Goal: Submit feedback/report problem: Ask a question

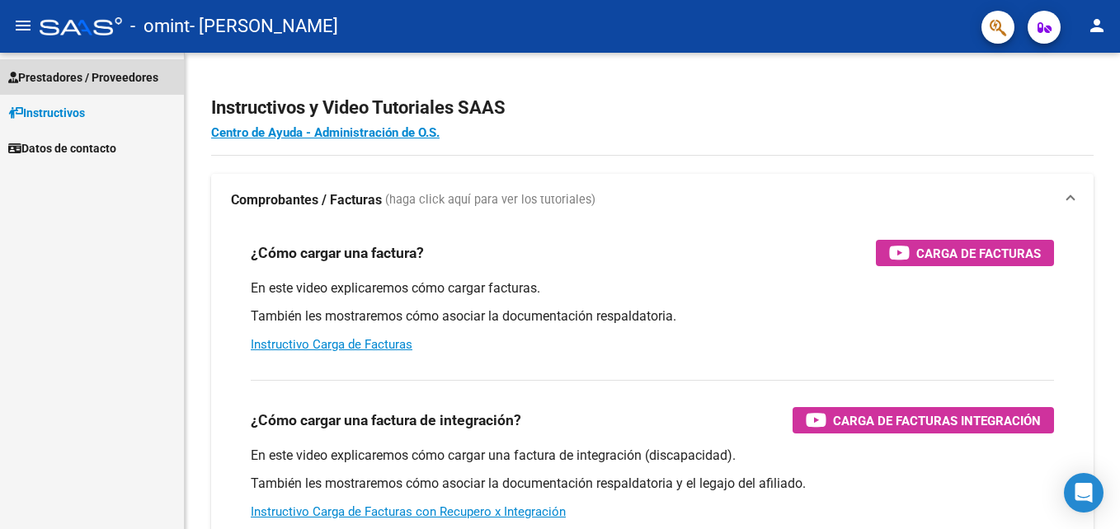
click at [41, 65] on link "Prestadores / Proveedores" at bounding box center [92, 76] width 184 height 35
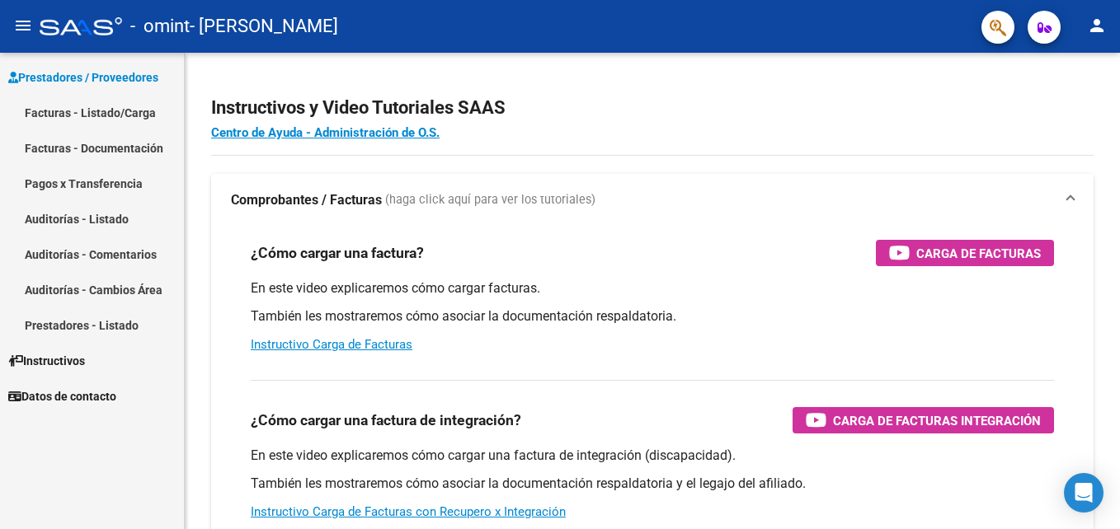
click at [1094, 19] on mat-icon "person" at bounding box center [1097, 26] width 20 height 20
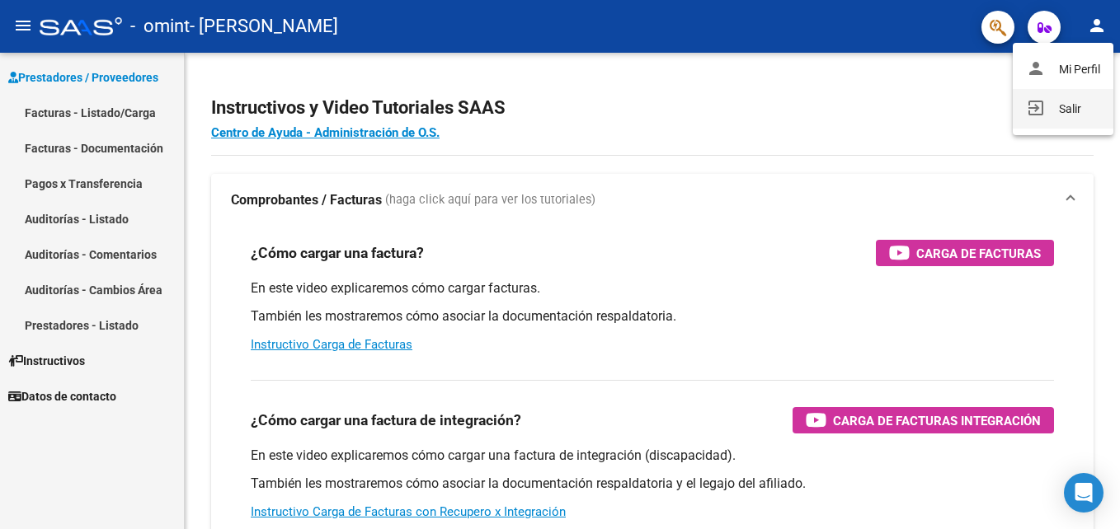
click at [1026, 109] on mat-icon "exit_to_app" at bounding box center [1036, 108] width 20 height 20
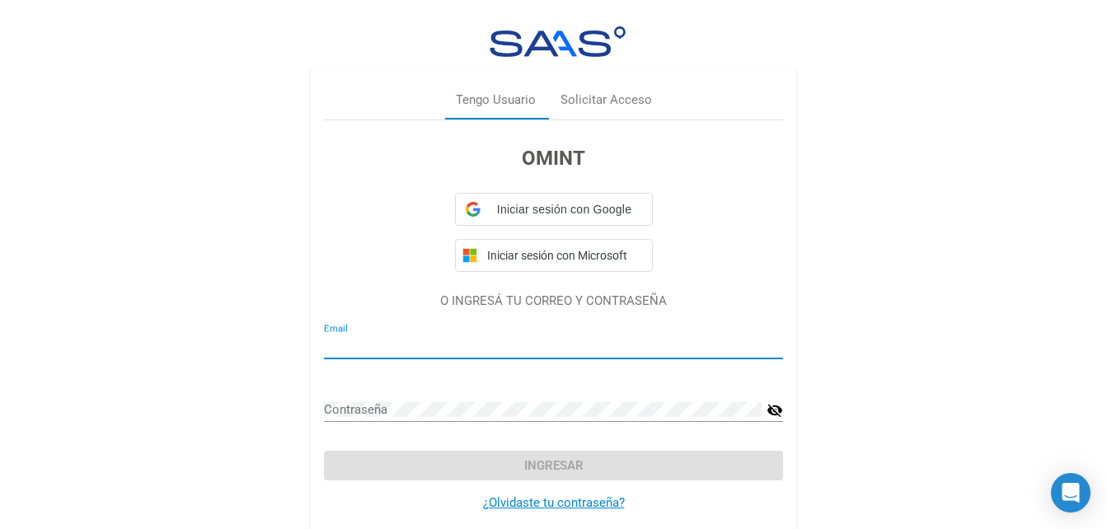
type input "[EMAIL_ADDRESS][DOMAIN_NAME]"
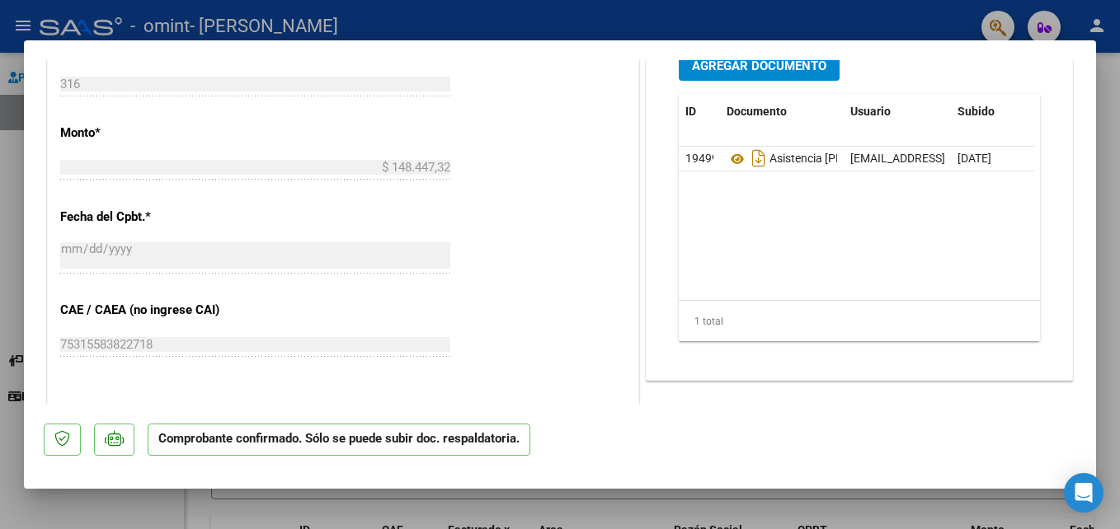
scroll to position [742, 0]
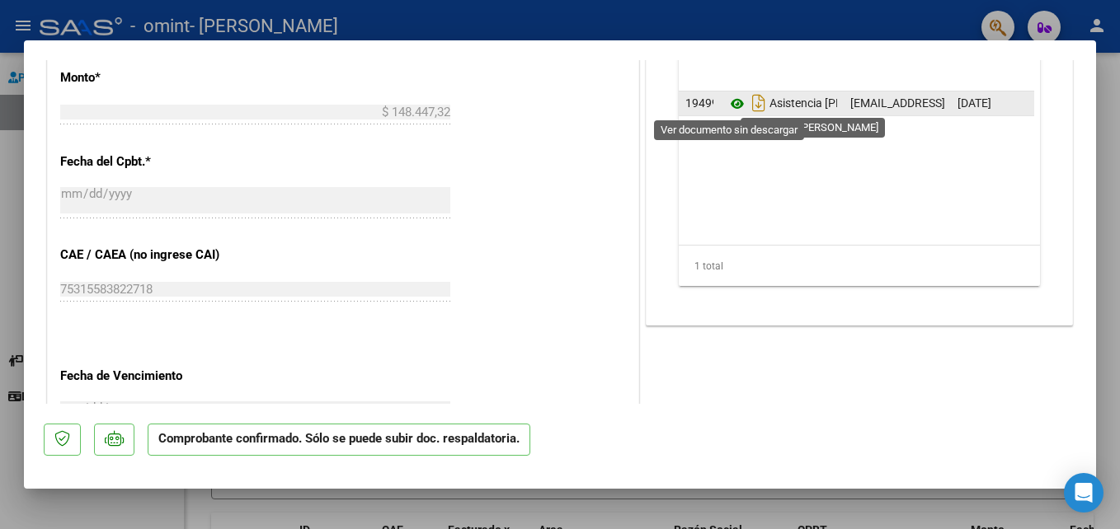
click at [735, 106] on icon at bounding box center [736, 104] width 21 height 20
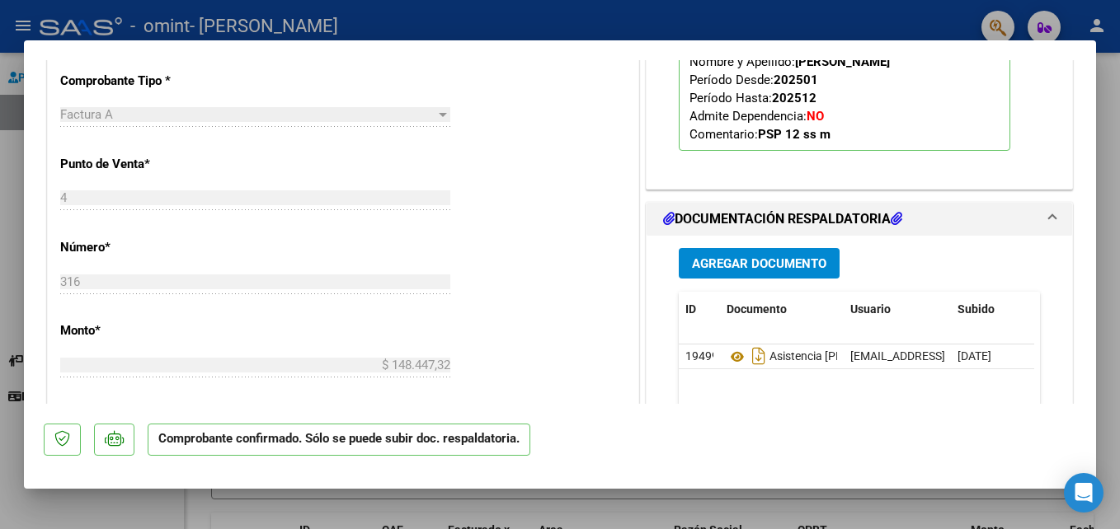
scroll to position [495, 0]
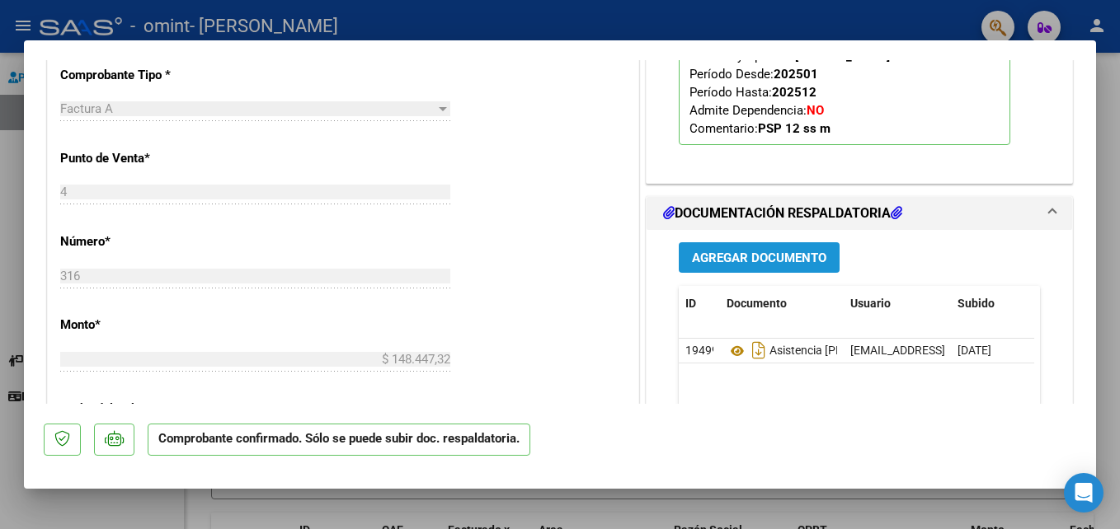
click at [781, 258] on span "Agregar Documento" at bounding box center [759, 258] width 134 height 15
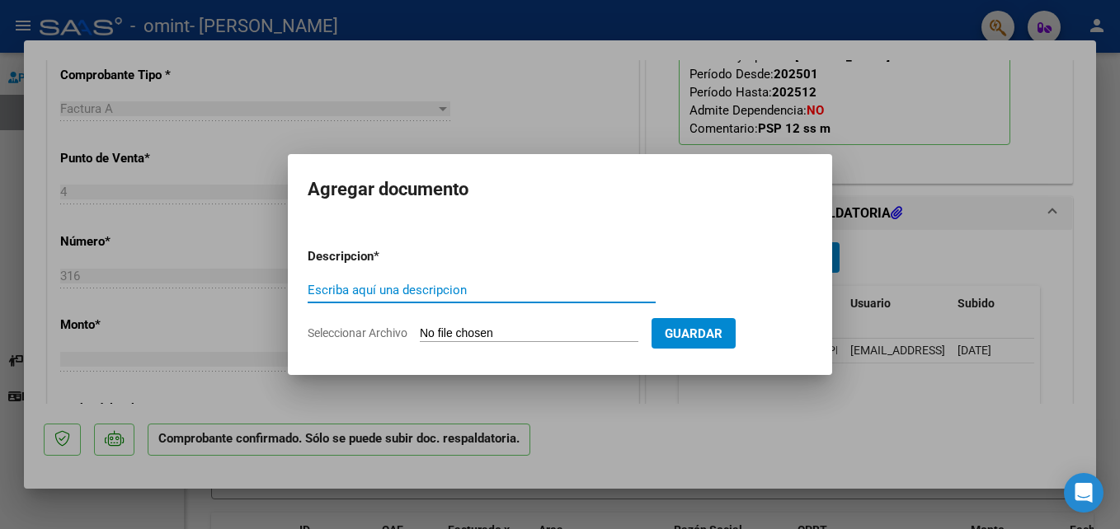
click at [431, 284] on input "Escriba aquí una descripcion" at bounding box center [482, 290] width 348 height 15
type input "Informe evolutivo [DATE]"
click at [634, 339] on input "Seleccionar Archivo" at bounding box center [529, 334] width 218 height 16
type input "C:\fakepath\INFORME PSP 2025.pdf"
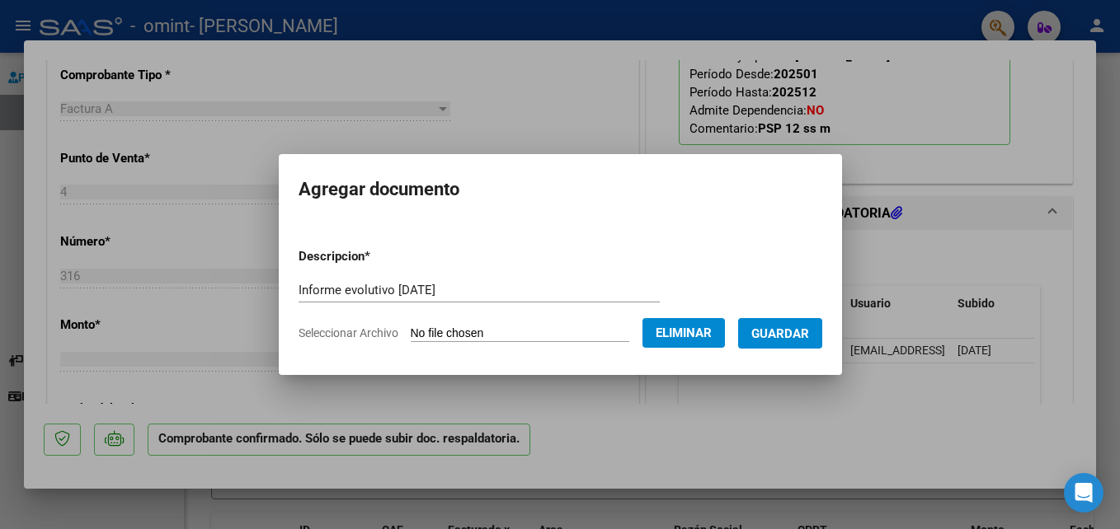
click at [809, 330] on span "Guardar" at bounding box center [780, 333] width 58 height 15
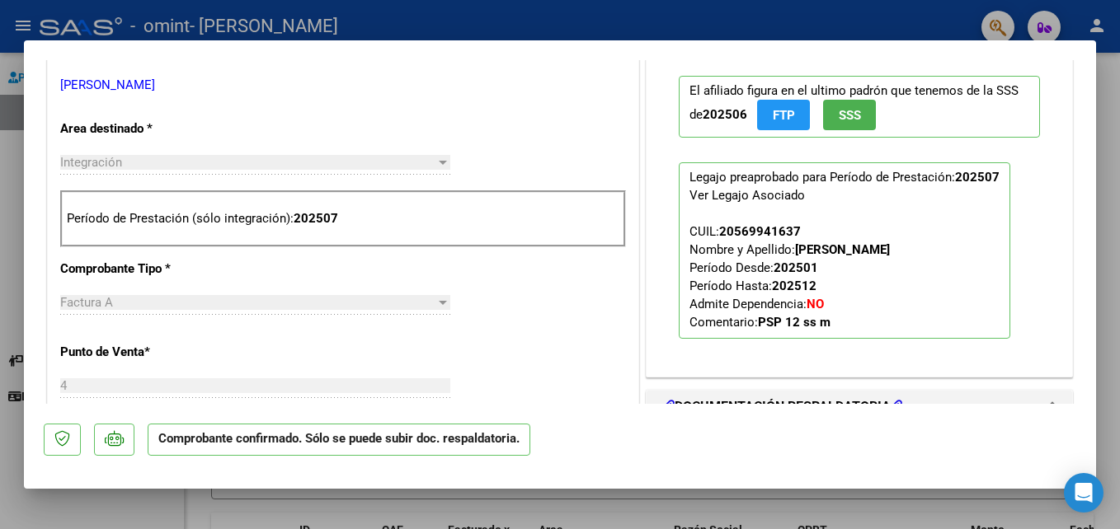
scroll to position [330, 0]
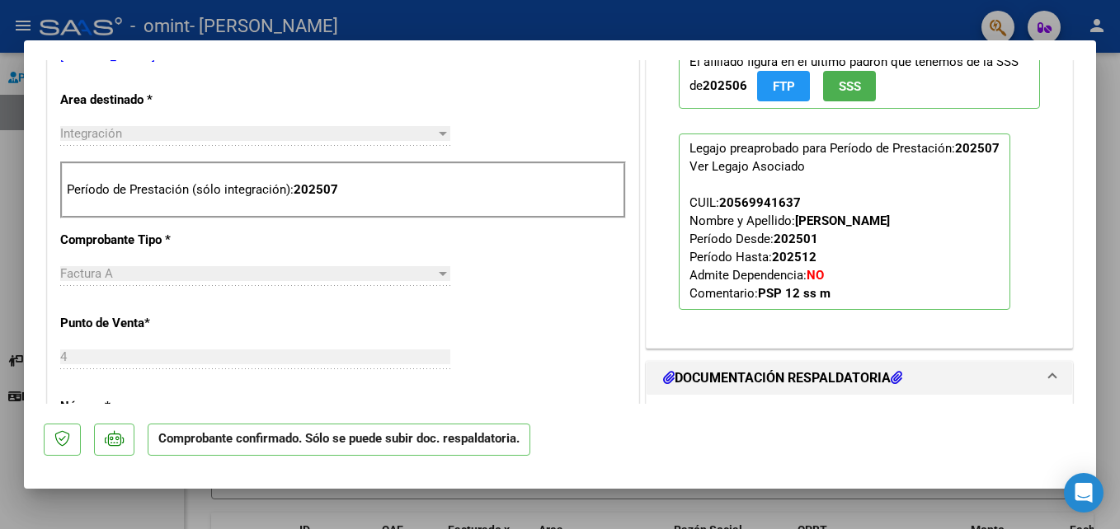
type input "$ 0,00"
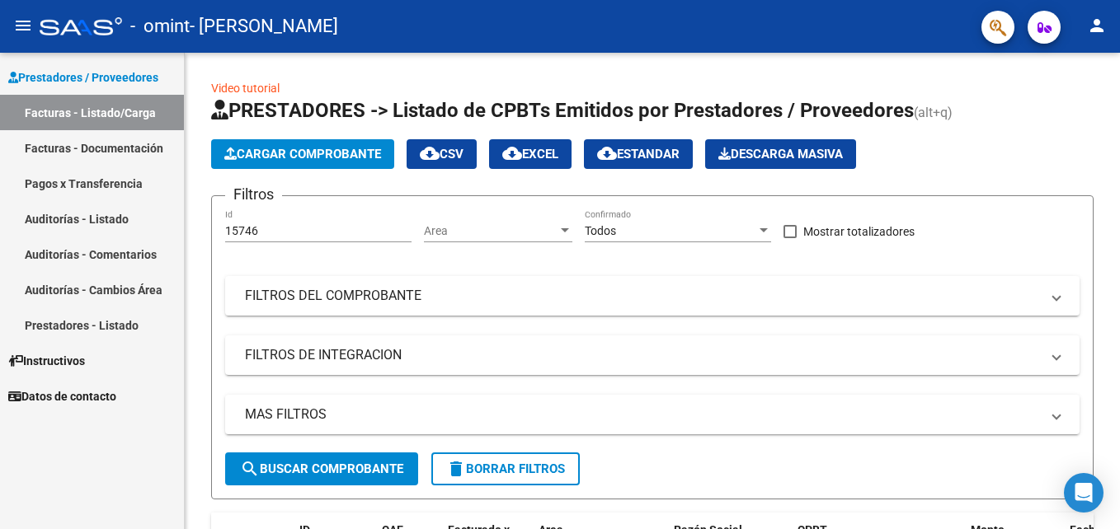
drag, startPoint x: 96, startPoint y: 397, endPoint x: 101, endPoint y: 471, distance: 74.4
click at [101, 471] on div "Prestadores / Proveedores Facturas - Listado/Carga Facturas - Documentación Pag…" at bounding box center [92, 291] width 184 height 477
click at [1083, 498] on icon "Open Intercom Messenger" at bounding box center [1083, 492] width 21 height 21
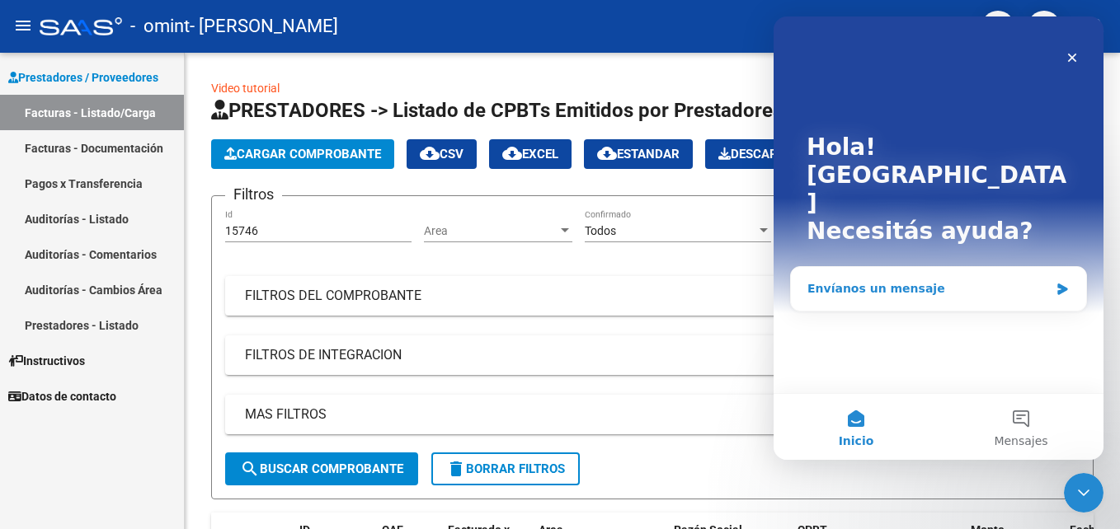
click at [1044, 280] on div "Envíanos un mensaje" at bounding box center [928, 288] width 242 height 17
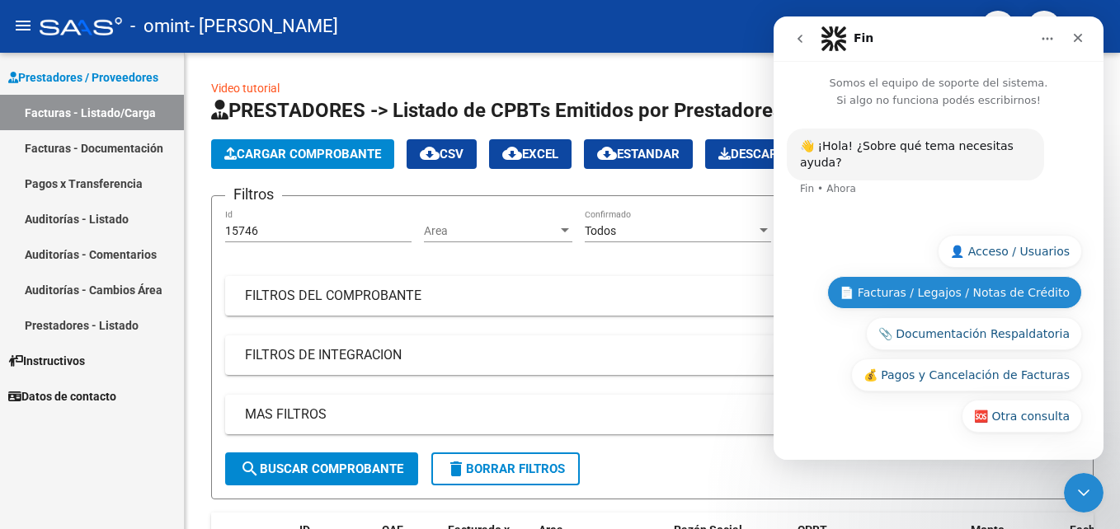
click at [1012, 295] on button "📄 Facturas / Legajos / Notas de Crédito" at bounding box center [954, 292] width 255 height 33
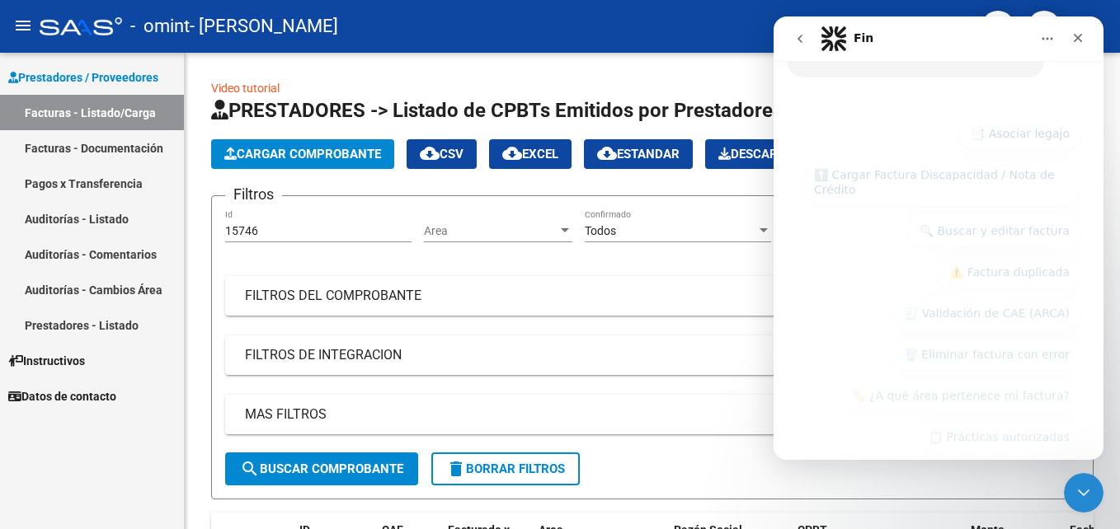
scroll to position [287, 0]
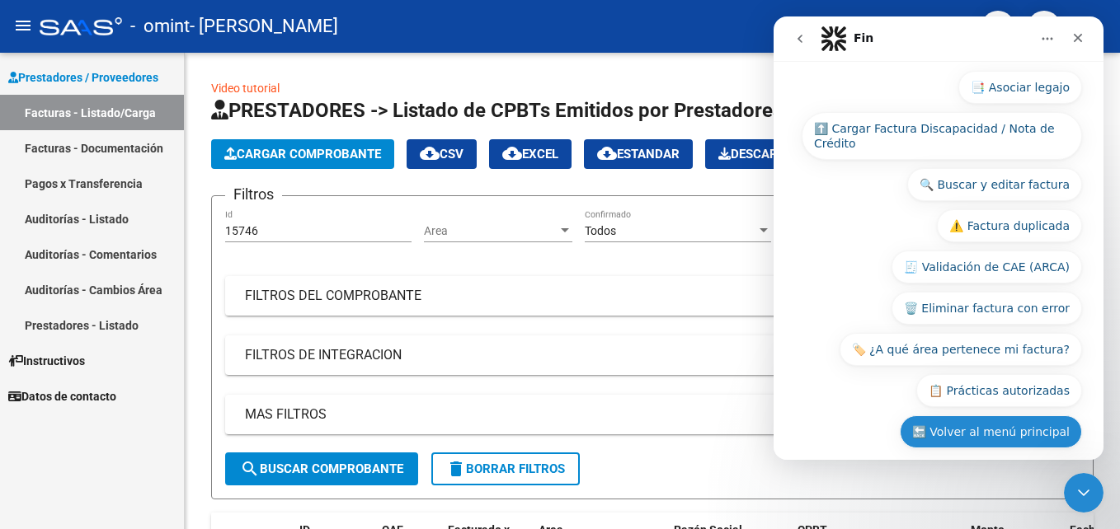
click at [1045, 416] on button "🔙 Volver al menú principal" at bounding box center [990, 432] width 182 height 33
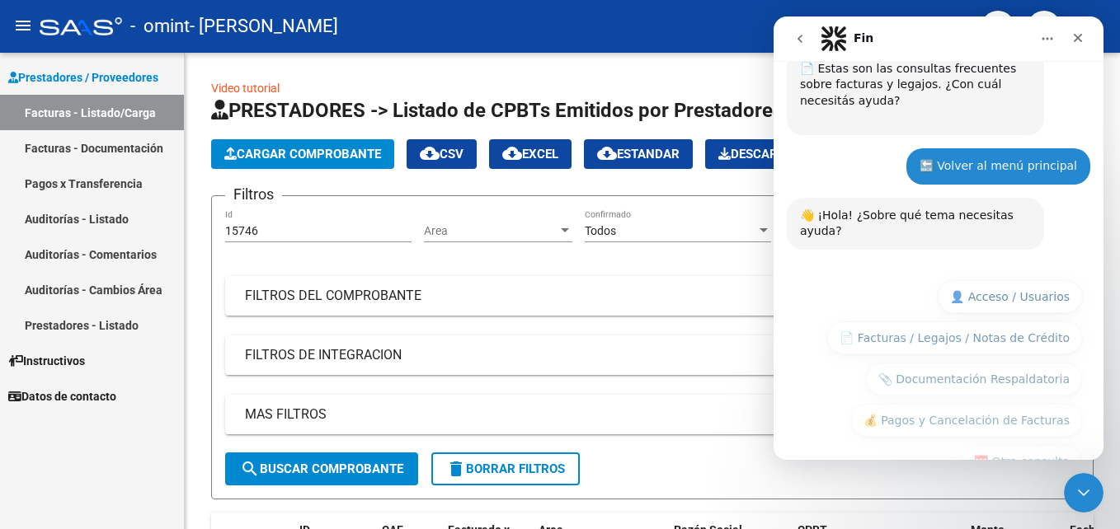
scroll to position [205, 0]
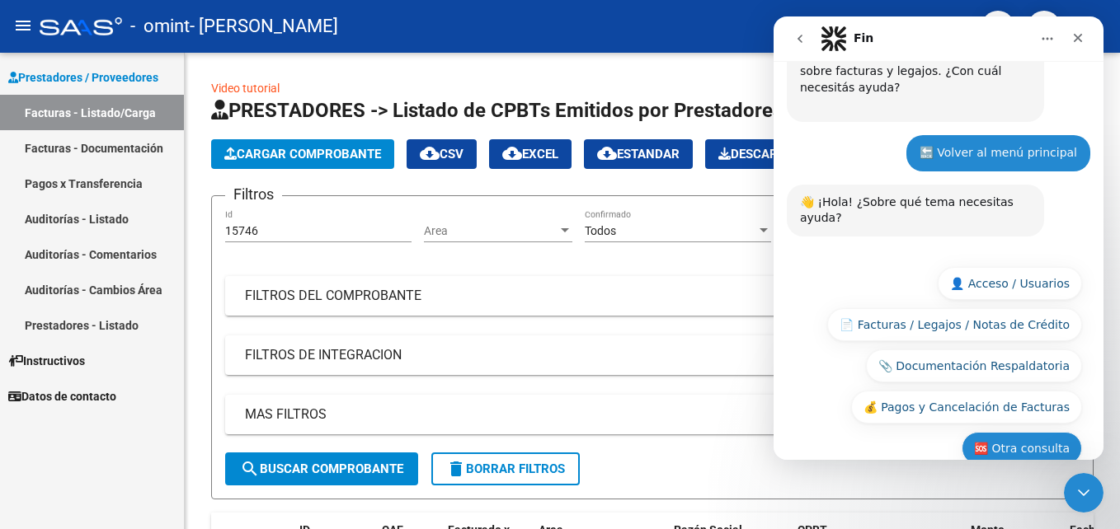
click at [984, 432] on button "🆘 Otra consulta" at bounding box center [1021, 448] width 120 height 33
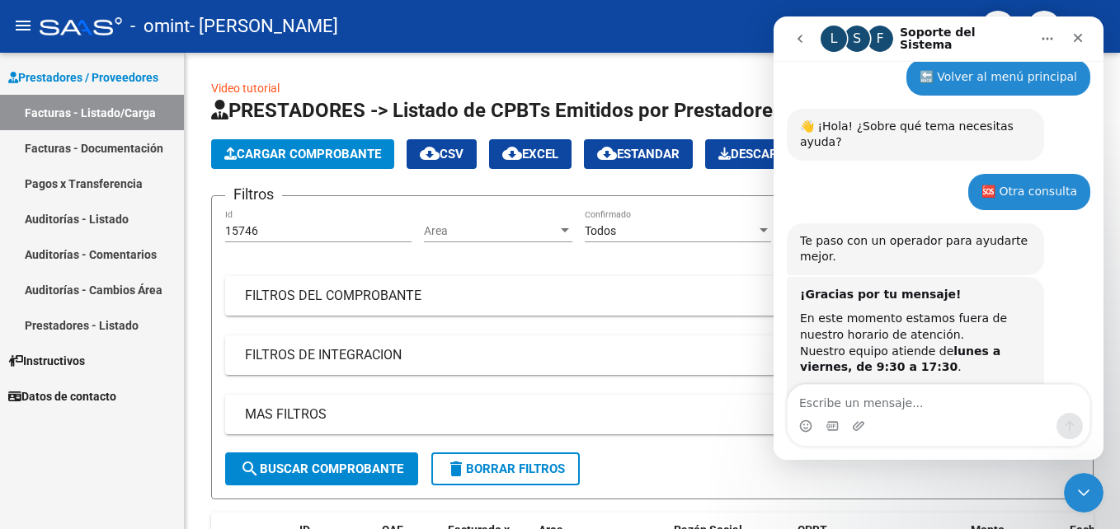
scroll to position [341, 0]
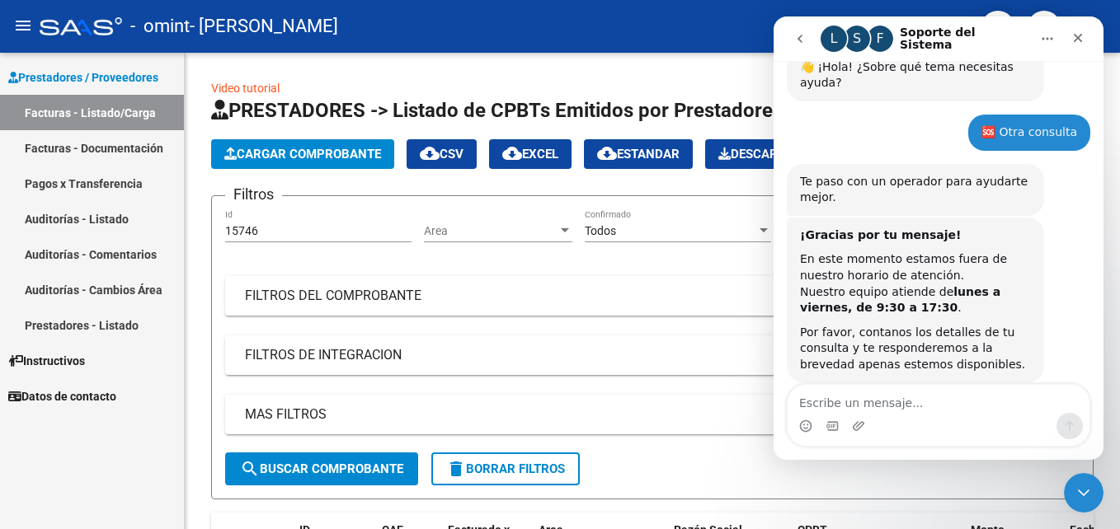
type textarea "En el área lógico-matemática, Milo logró enumerar puntos, realizar conteo oral …"
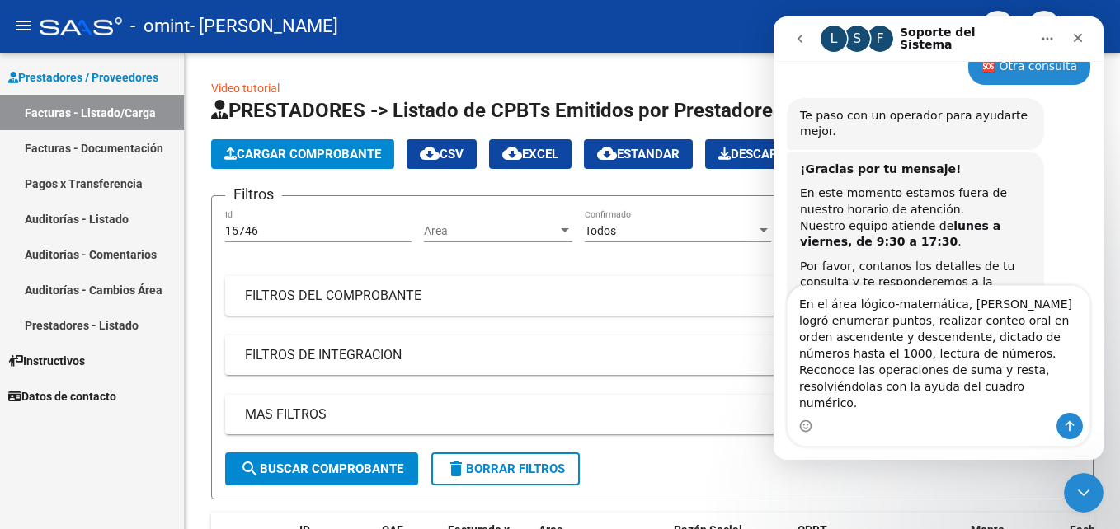
scroll to position [0, 0]
drag, startPoint x: 853, startPoint y: 402, endPoint x: 790, endPoint y: 303, distance: 117.6
click at [790, 303] on div "Somos el equipo de soporte del sistema. Si algo no funciona podés escribirnos! …" at bounding box center [938, 260] width 330 height 399
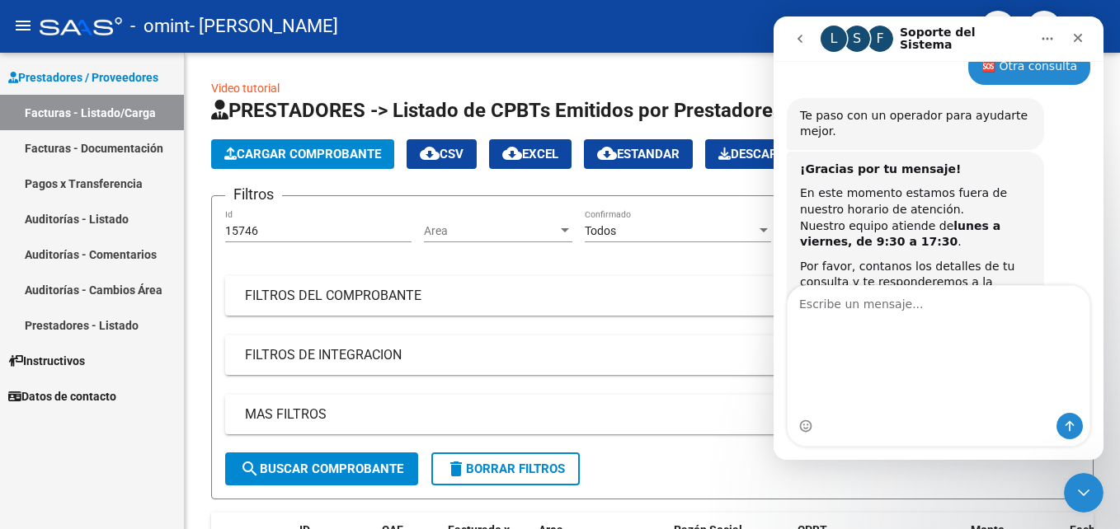
scroll to position [341, 0]
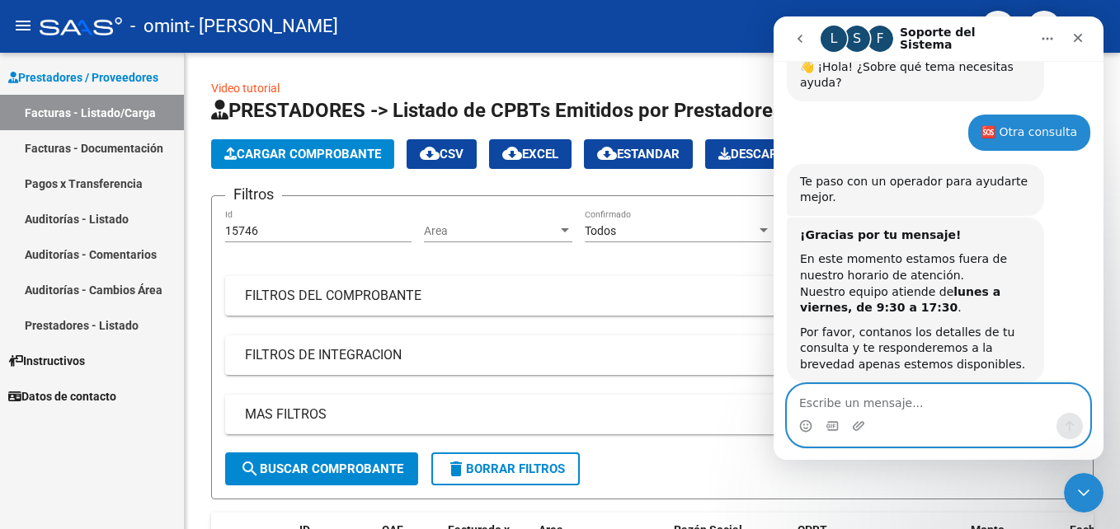
paste textarea "Escribe un mensaje..."
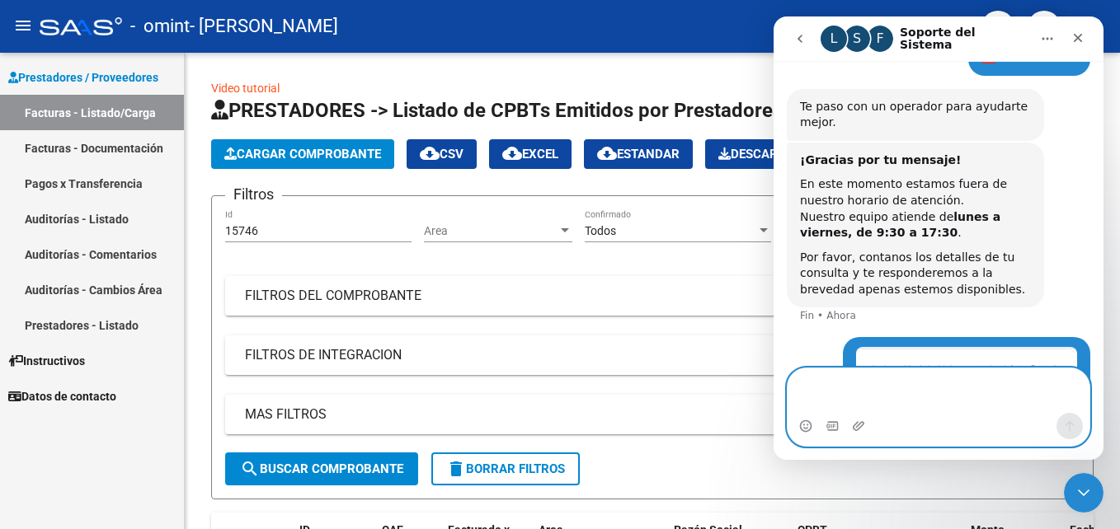
scroll to position [432, 0]
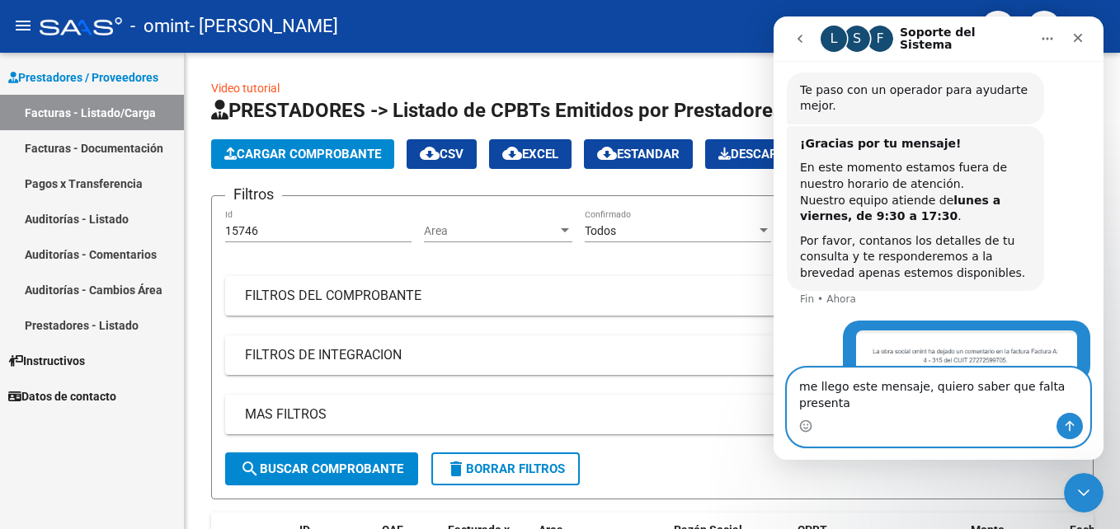
type textarea "me llego este mensaje, quiero saber que falta presentar"
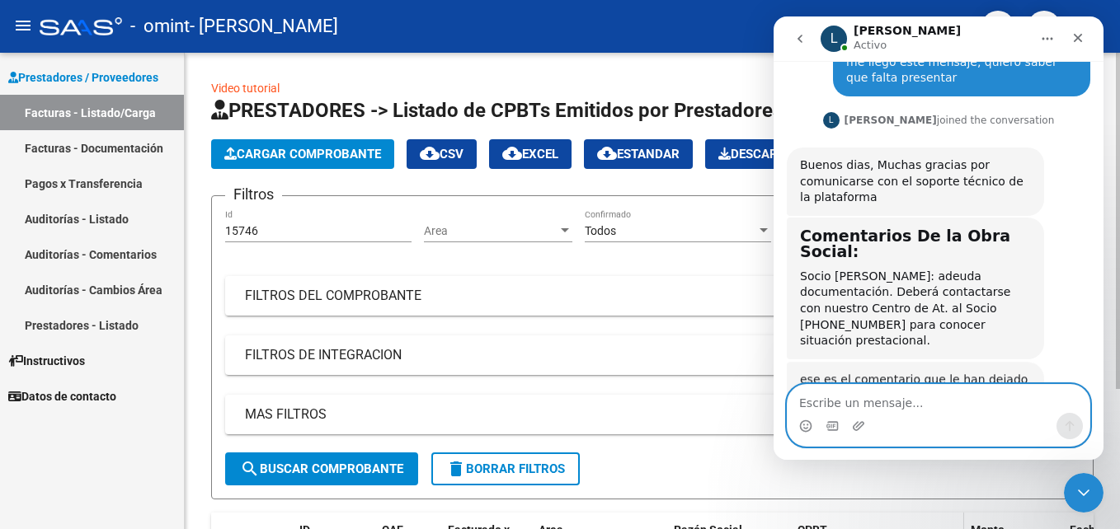
scroll to position [770, 0]
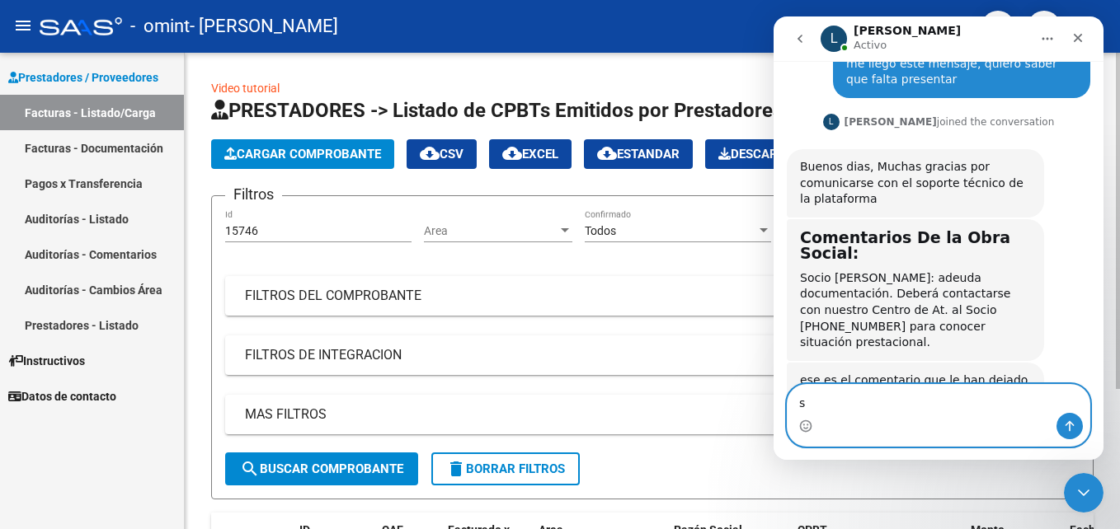
type textarea "si"
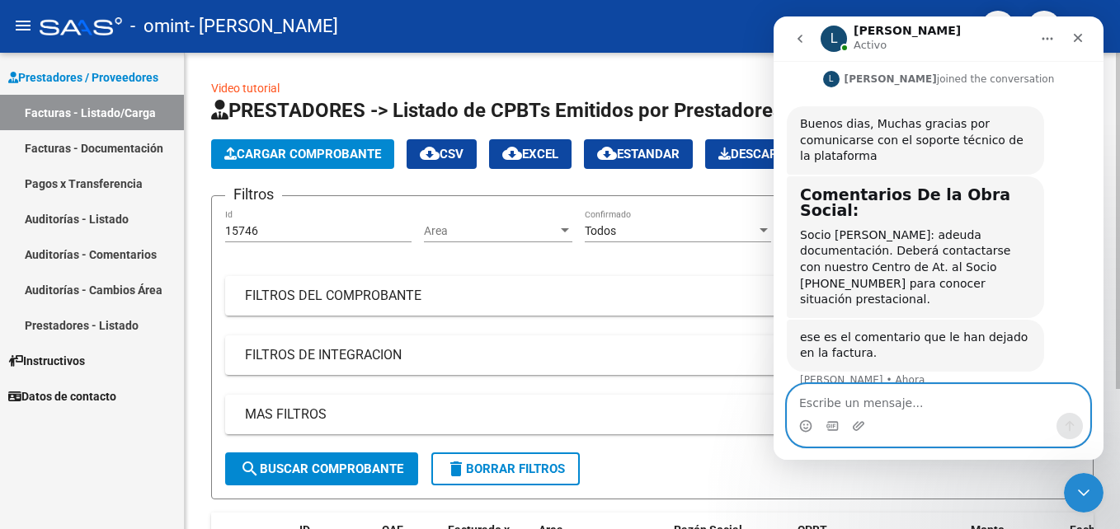
scroll to position [820, 0]
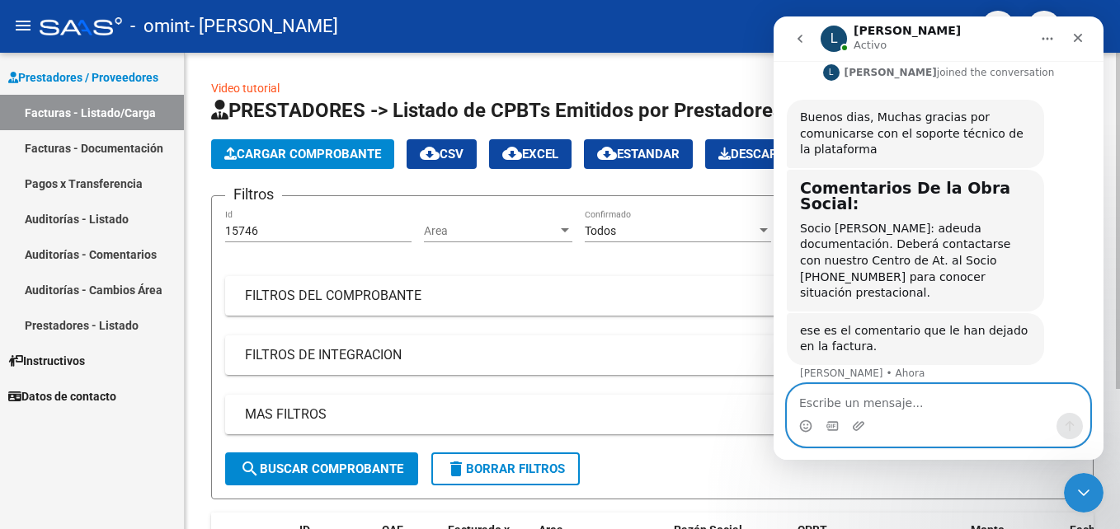
type textarea "i"
drag, startPoint x: 809, startPoint y: 401, endPoint x: 793, endPoint y: 405, distance: 16.2
click at [793, 405] on textarea "i" at bounding box center [938, 399] width 302 height 28
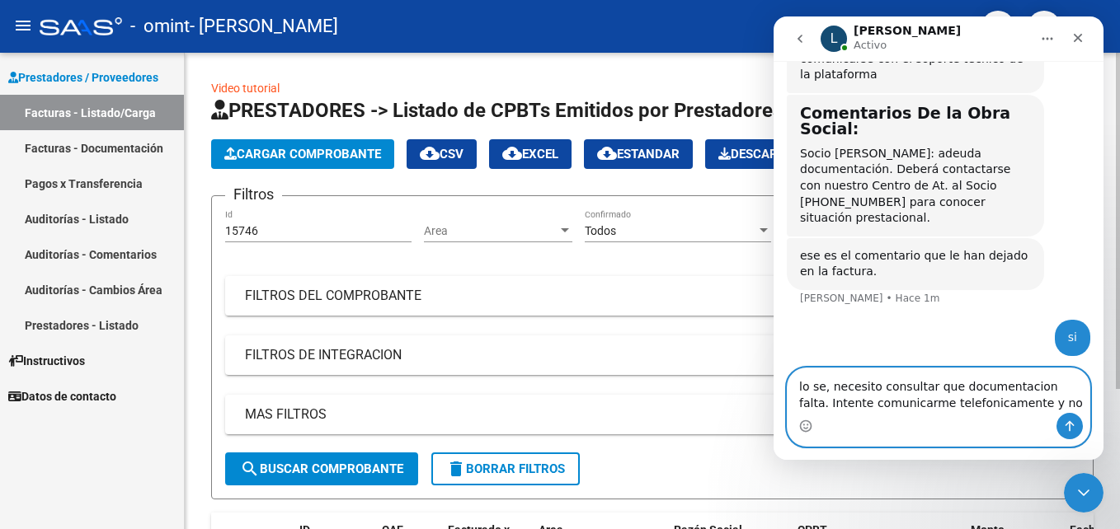
scroll to position [899, 0]
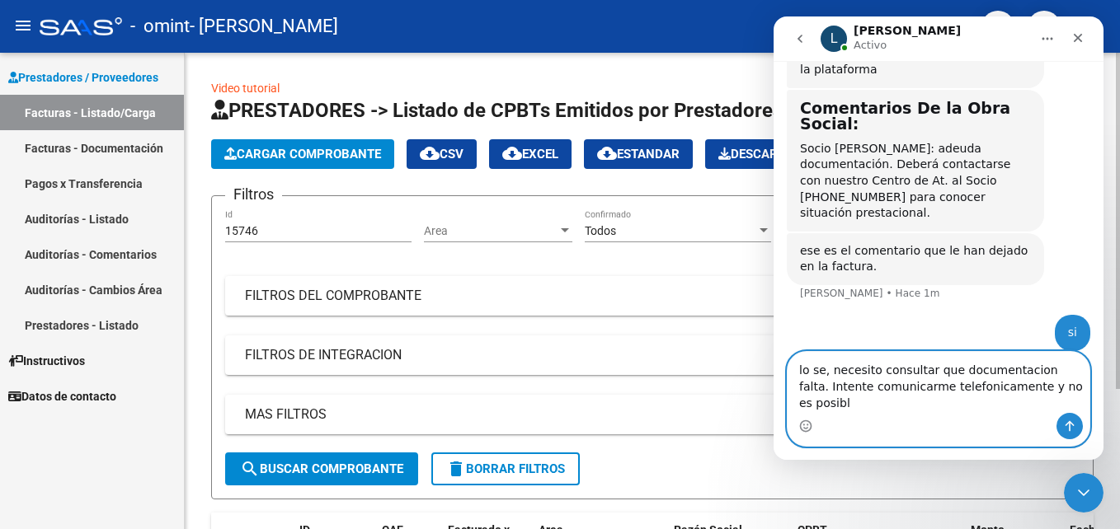
type textarea "lo se, necesito consultar que documentacion falta. Intente comunicarme telefoni…"
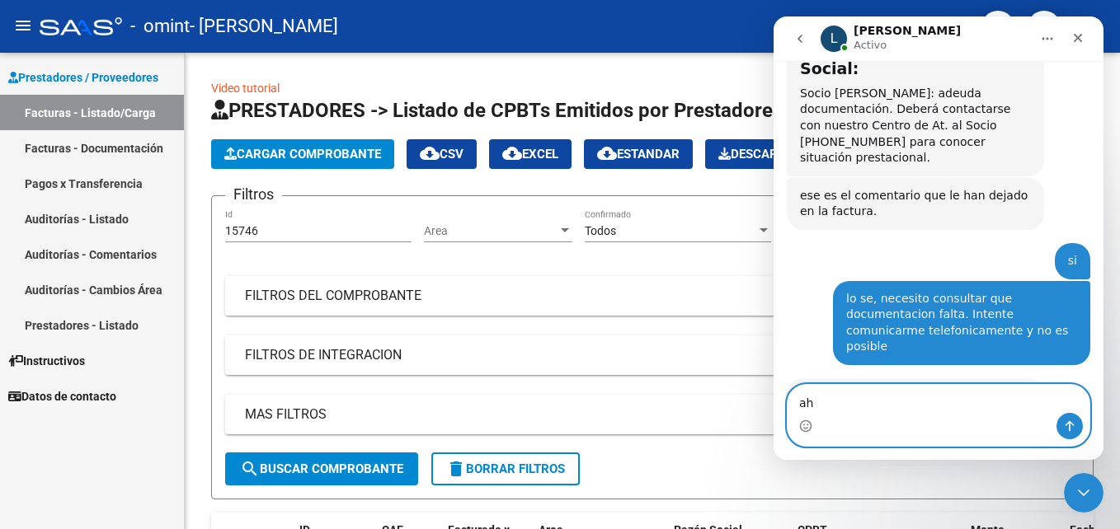
scroll to position [1018, 0]
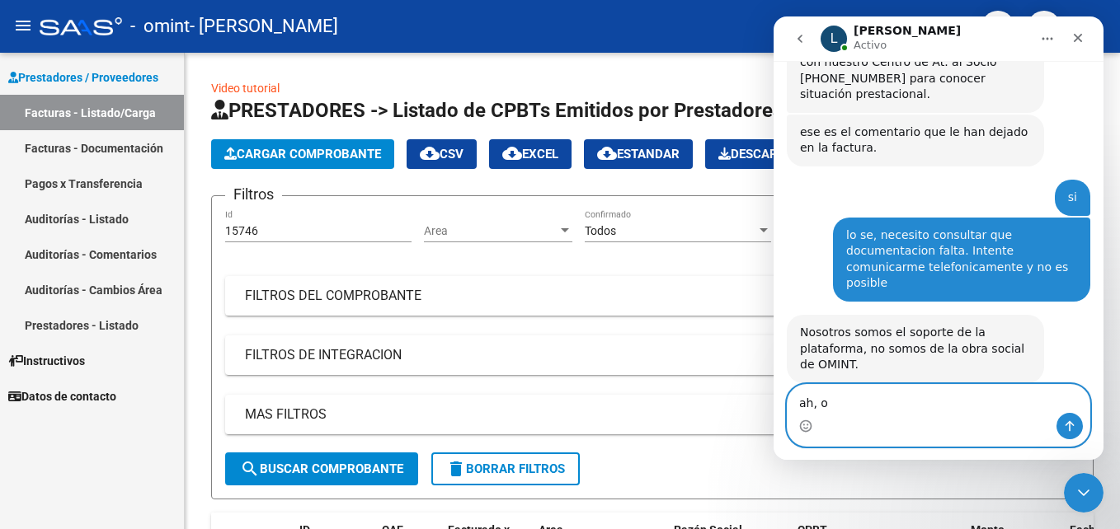
type textarea "ah, ok"
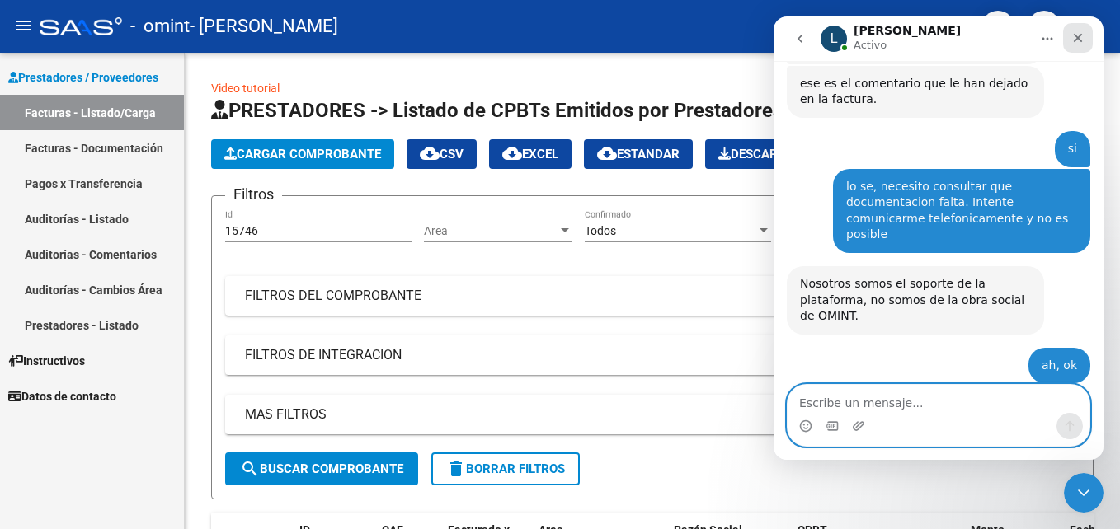
scroll to position [1085, 0]
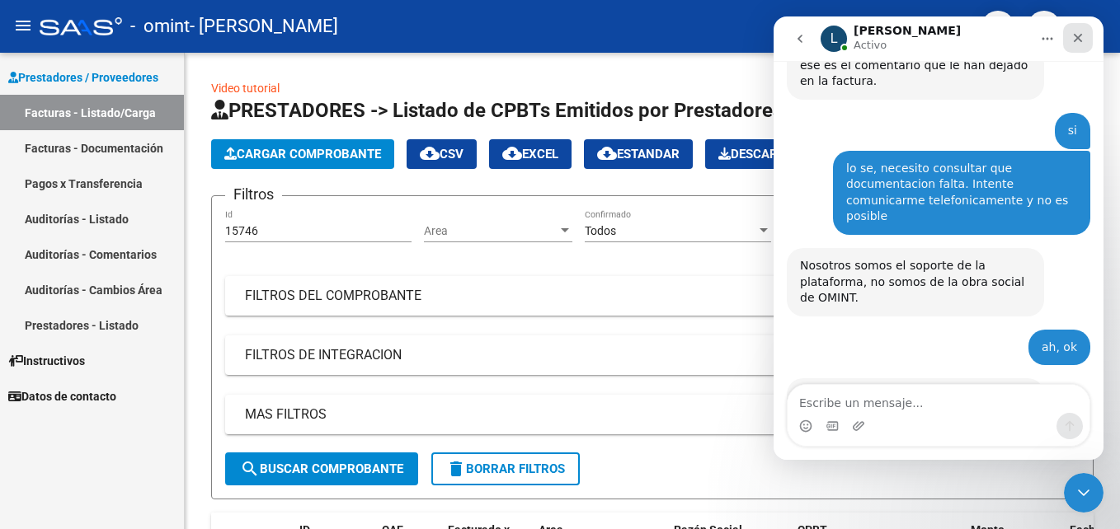
click at [1077, 40] on icon "Cerrar" at bounding box center [1077, 38] width 9 height 9
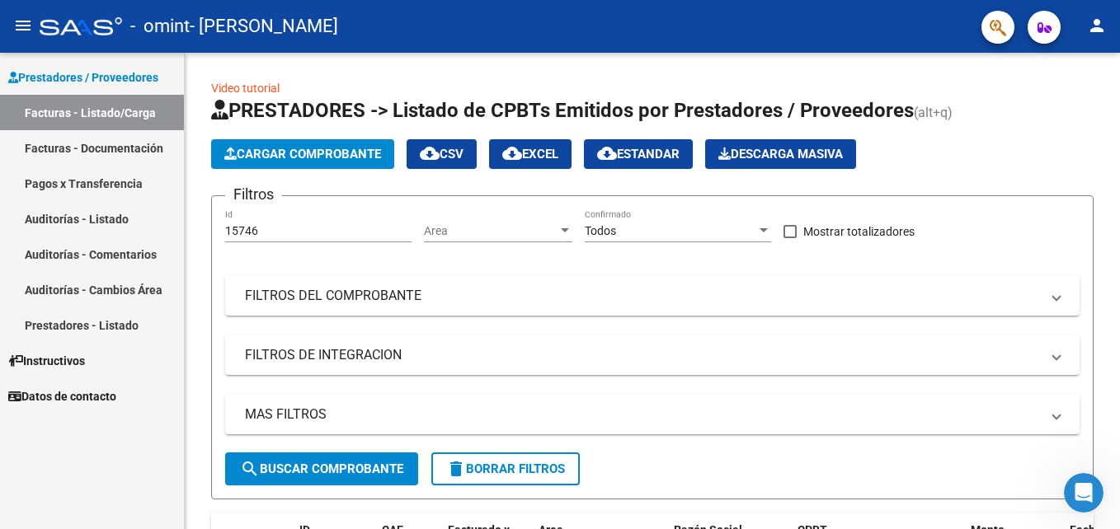
click at [1093, 35] on mat-icon "person" at bounding box center [1097, 26] width 20 height 20
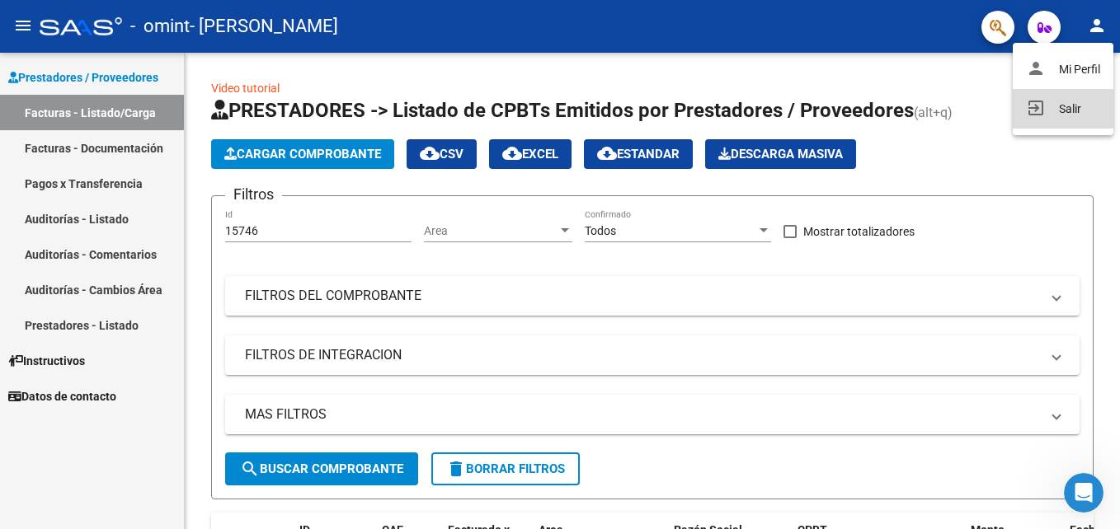
click at [1060, 107] on button "exit_to_app Salir" at bounding box center [1062, 109] width 101 height 40
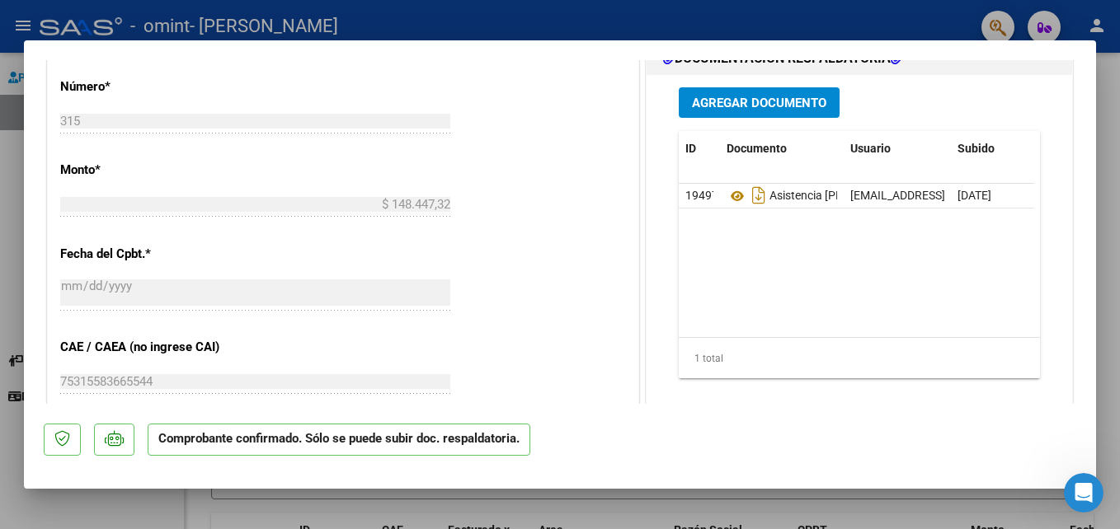
scroll to position [660, 0]
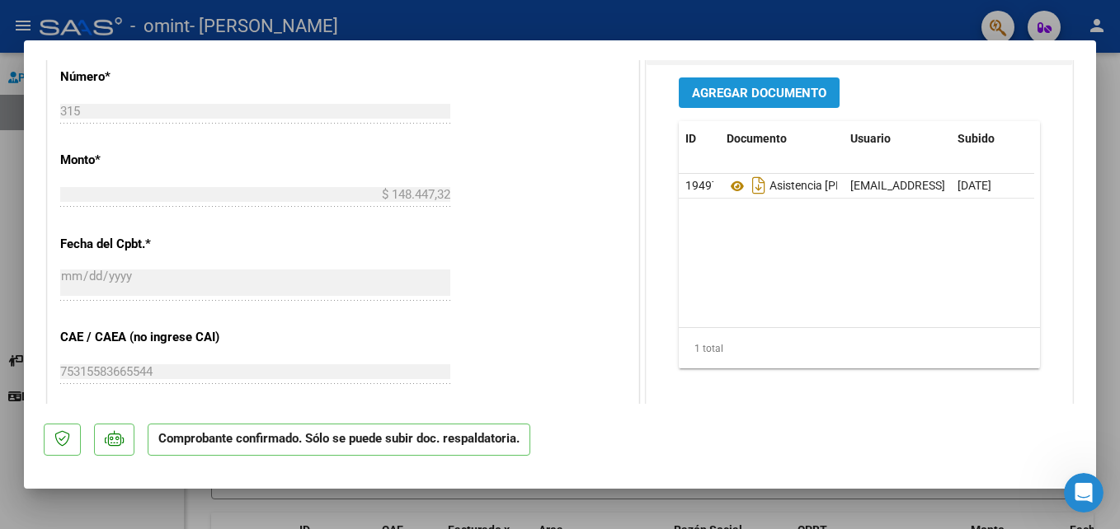
click at [788, 99] on span "Agregar Documento" at bounding box center [759, 93] width 134 height 15
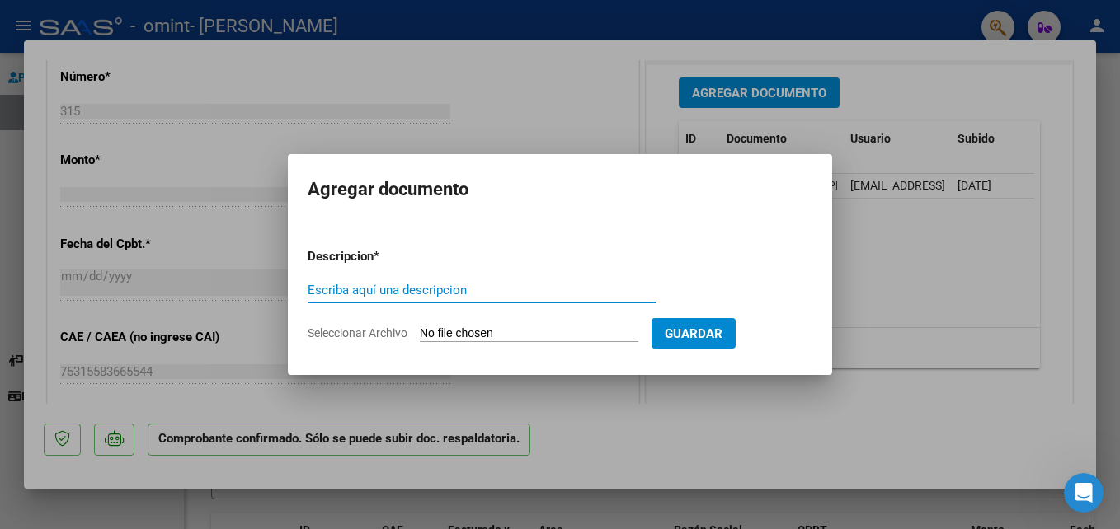
click at [364, 285] on input "Escriba aquí una descripcion" at bounding box center [482, 290] width 348 height 15
type input "Informe evolutivo [DATE]"
click at [532, 329] on input "Seleccionar Archivo" at bounding box center [529, 334] width 218 height 16
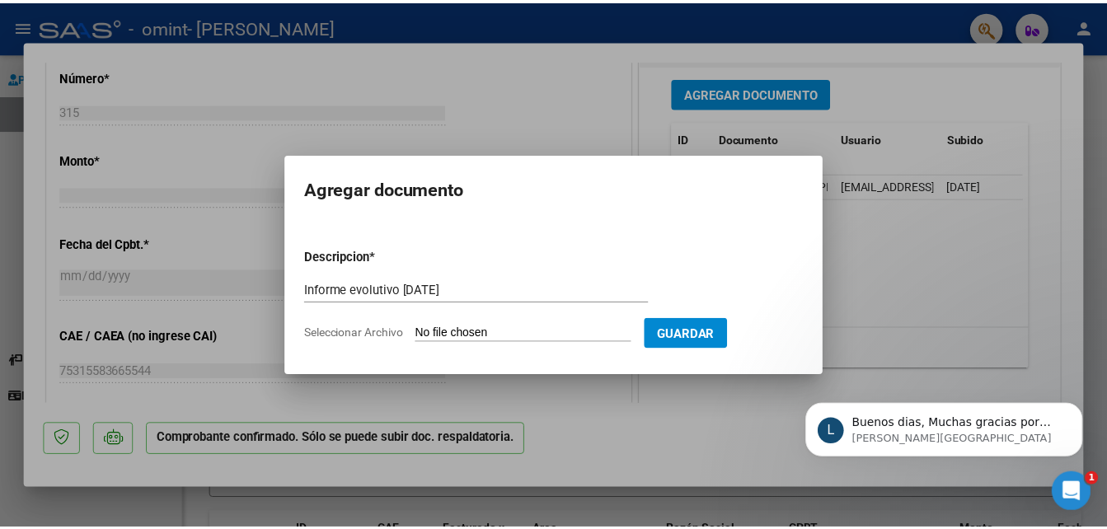
scroll to position [0, 0]
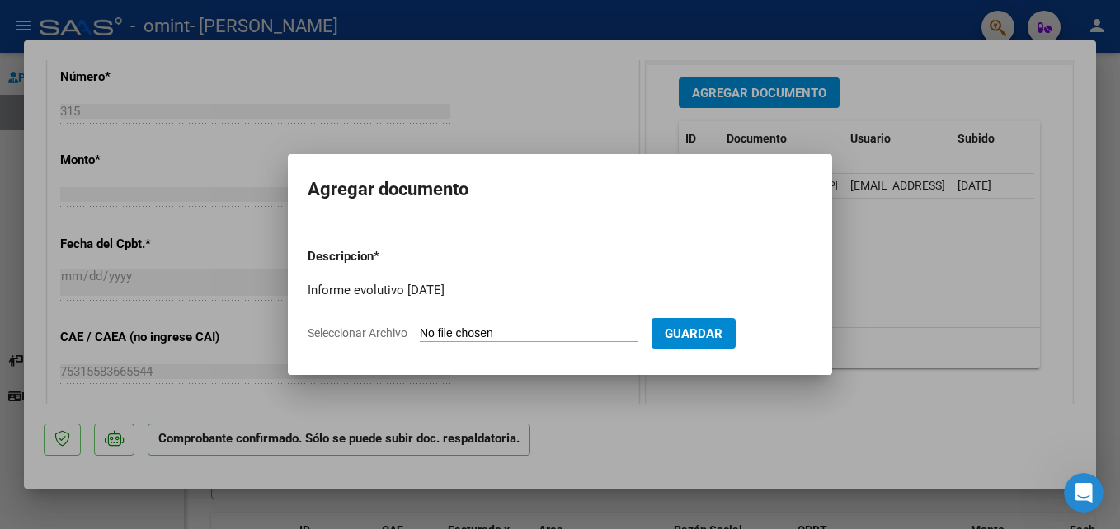
type input "C:\fakepath\INFORME EVOLUTIVO PSP 2025.pdf"
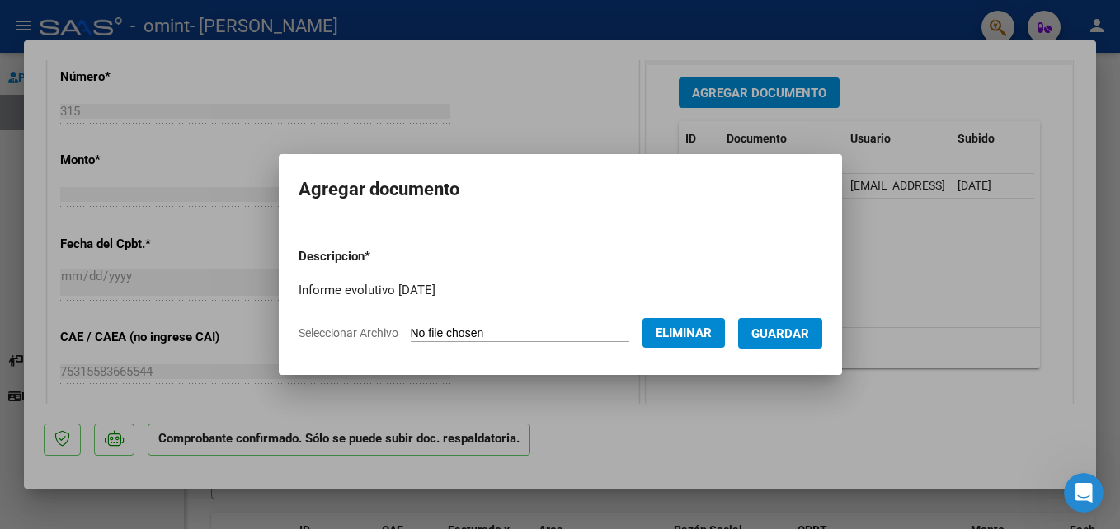
click at [793, 330] on span "Guardar" at bounding box center [780, 333] width 58 height 15
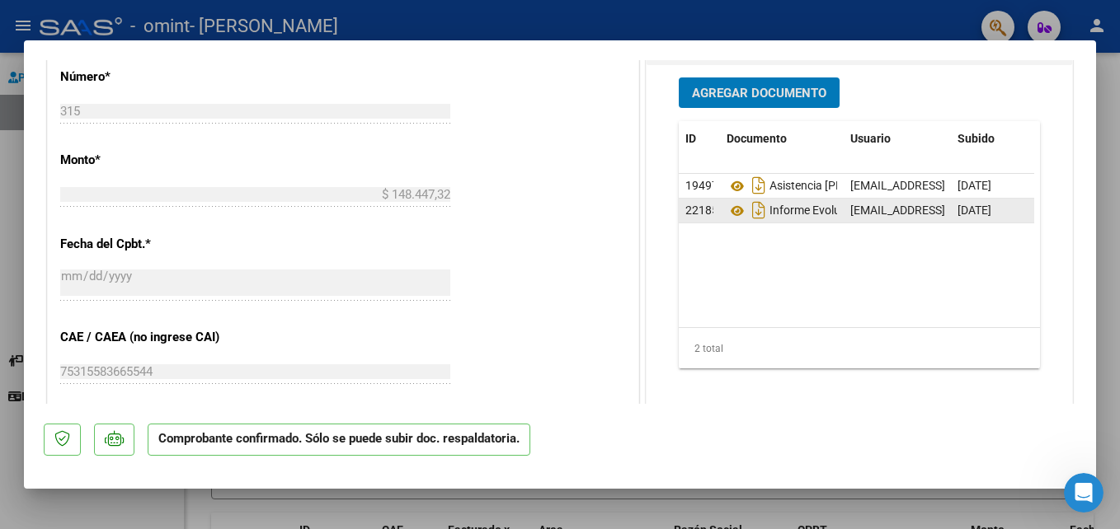
type input "$ 0,00"
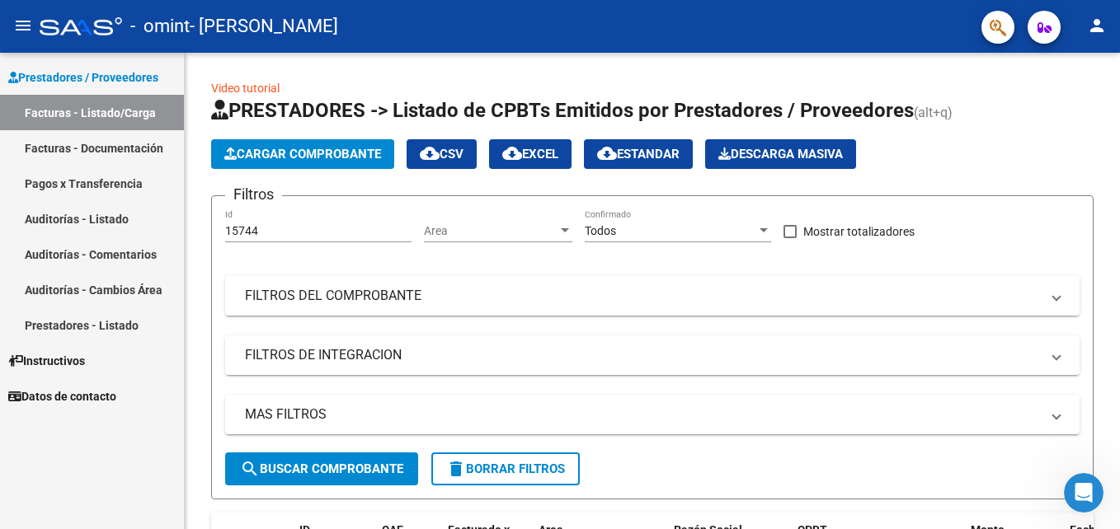
click at [1104, 36] on button "person" at bounding box center [1096, 26] width 33 height 33
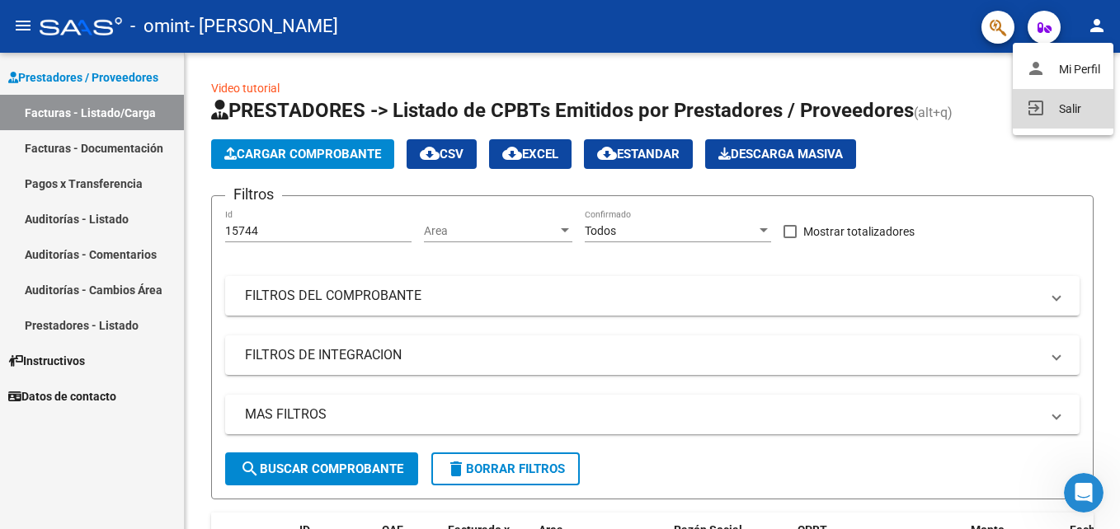
click at [1035, 114] on mat-icon "exit_to_app" at bounding box center [1036, 108] width 20 height 20
